Goal: Information Seeking & Learning: Learn about a topic

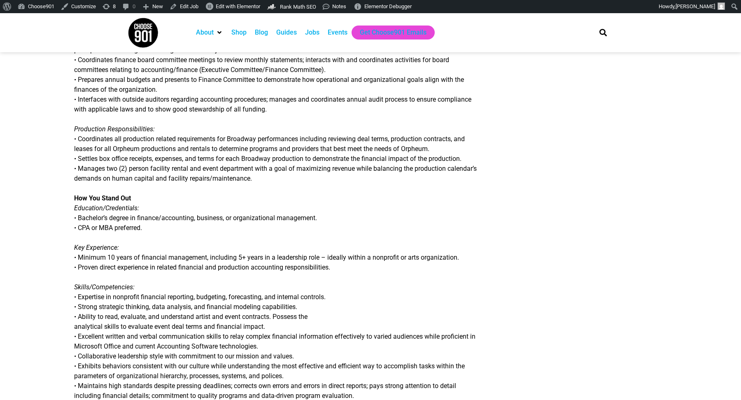
scroll to position [352, 0]
click at [186, 9] on link "Edit Job" at bounding box center [183, 6] width 35 height 13
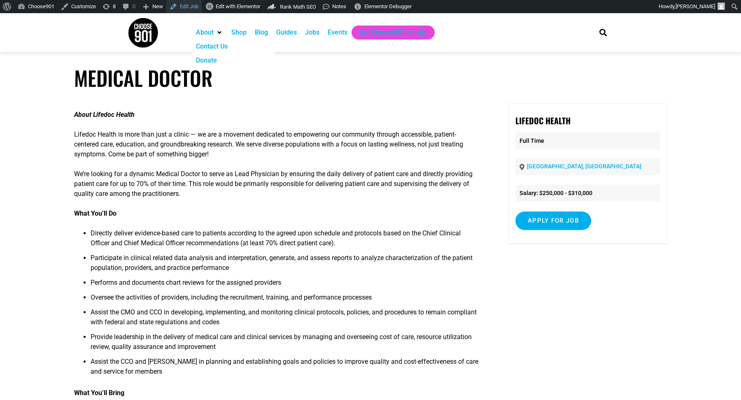
click at [194, 2] on link "Edit Job" at bounding box center [183, 6] width 35 height 13
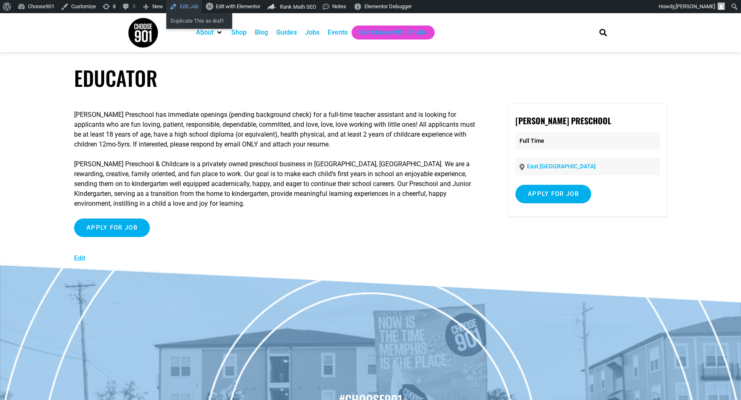
click at [197, 10] on link "Edit Job" at bounding box center [183, 6] width 35 height 13
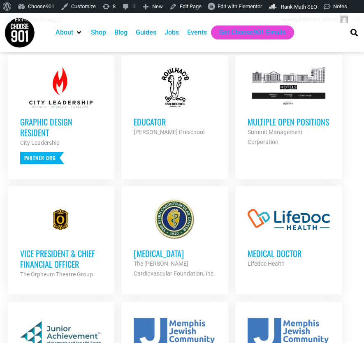
scroll to position [372, 0]
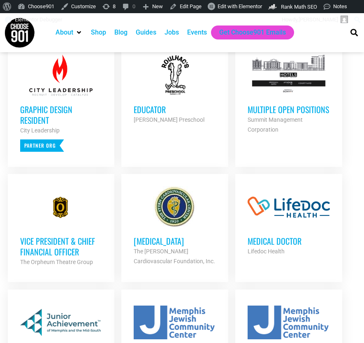
click at [284, 211] on div at bounding box center [289, 206] width 82 height 41
click at [284, 115] on h3 "Multiple Open Positions" at bounding box center [289, 109] width 82 height 11
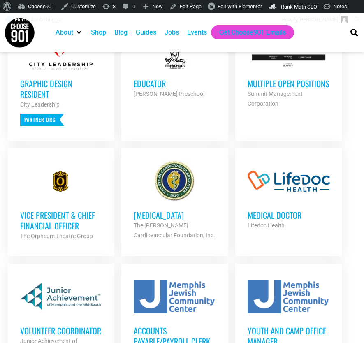
scroll to position [425, 0]
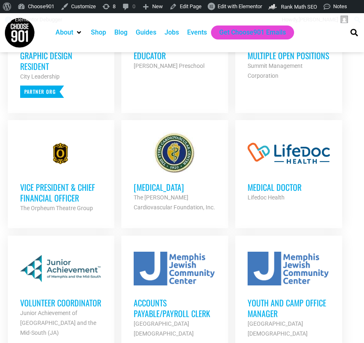
click at [75, 193] on h3 "Vice President & Chief Financial Officer" at bounding box center [61, 192] width 82 height 21
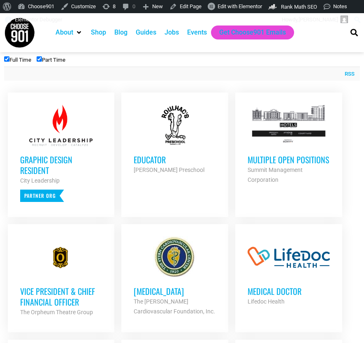
scroll to position [321, 0]
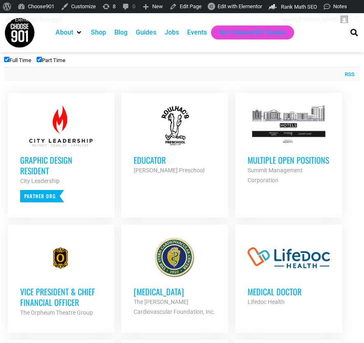
click at [173, 146] on div at bounding box center [175, 125] width 82 height 41
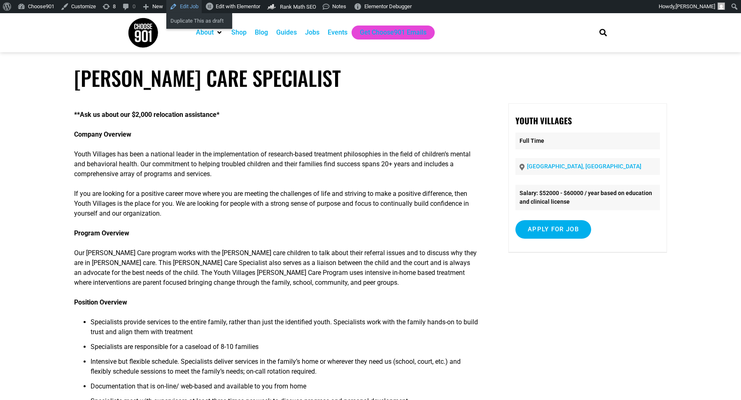
click at [195, 8] on link "Edit Job" at bounding box center [183, 6] width 35 height 13
